Goal: Transaction & Acquisition: Subscribe to service/newsletter

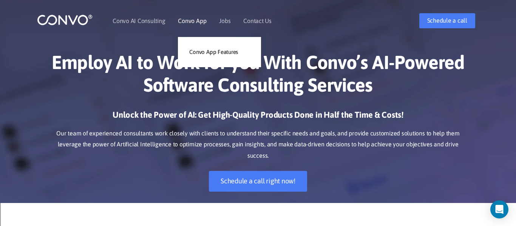
click at [184, 23] on link "Convo App" at bounding box center [192, 21] width 28 height 6
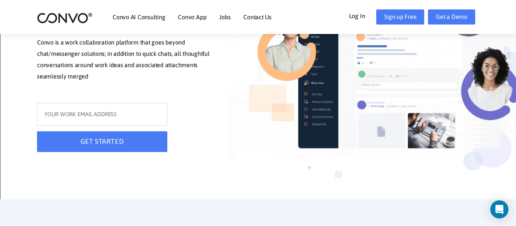
scroll to position [130, 0]
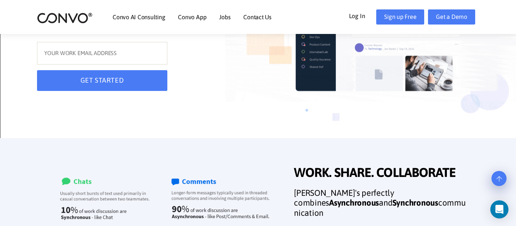
click at [365, 117] on img at bounding box center [376, 27] width 302 height 235
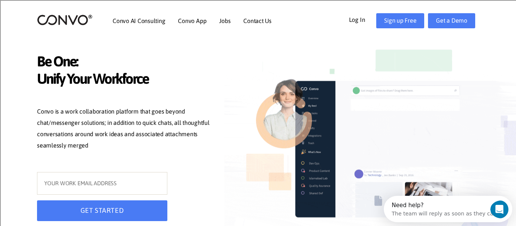
scroll to position [0, 0]
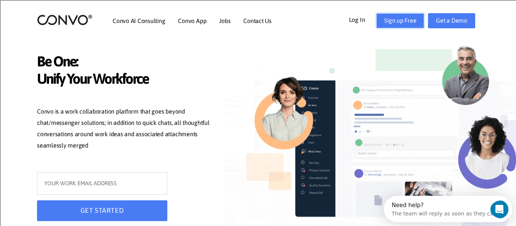
click at [391, 19] on link "Sign up Free" at bounding box center [400, 20] width 48 height 15
